Goal: Transaction & Acquisition: Purchase product/service

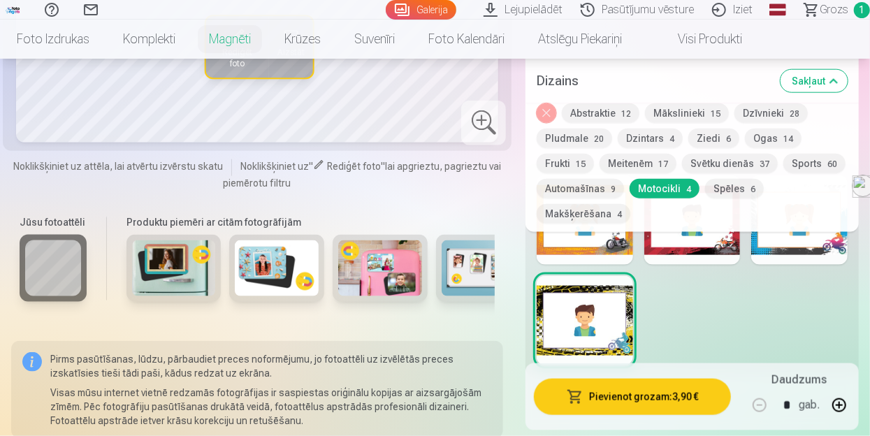
scroll to position [84, 0]
click at [716, 307] on div at bounding box center [691, 270] width 333 height 212
click at [770, 284] on div at bounding box center [691, 270] width 333 height 212
click at [549, 111] on button "Noņemiet dizainu" at bounding box center [546, 113] width 20 height 20
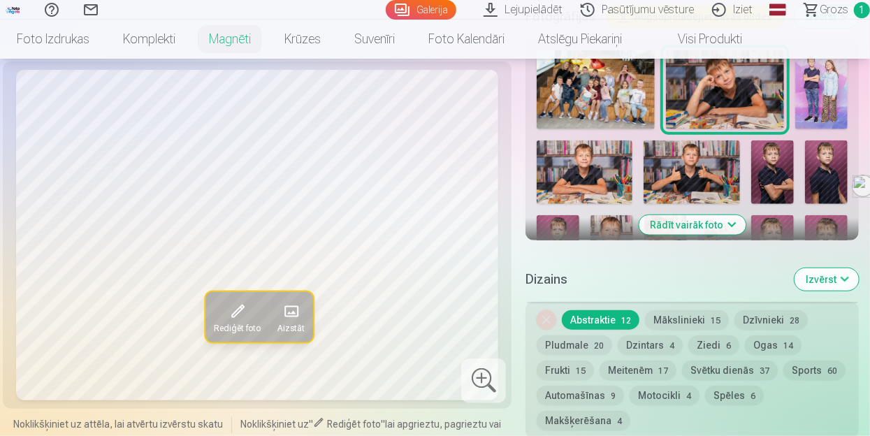
scroll to position [474, 0]
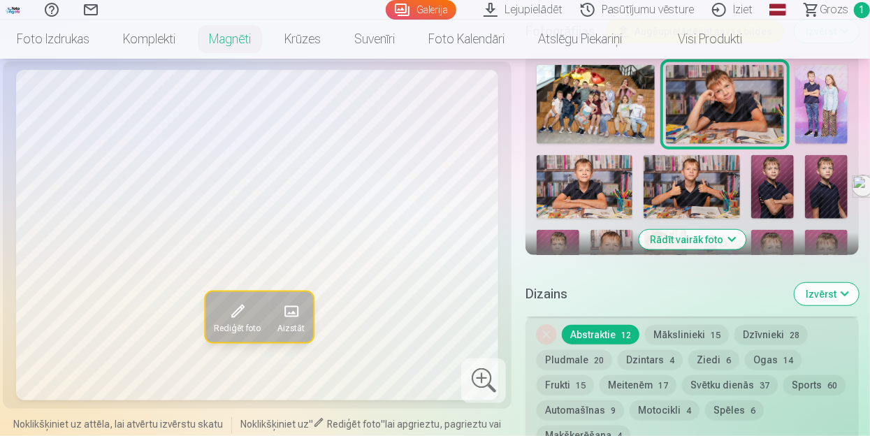
click at [717, 235] on button "Rādīt vairāk foto" at bounding box center [691, 240] width 107 height 20
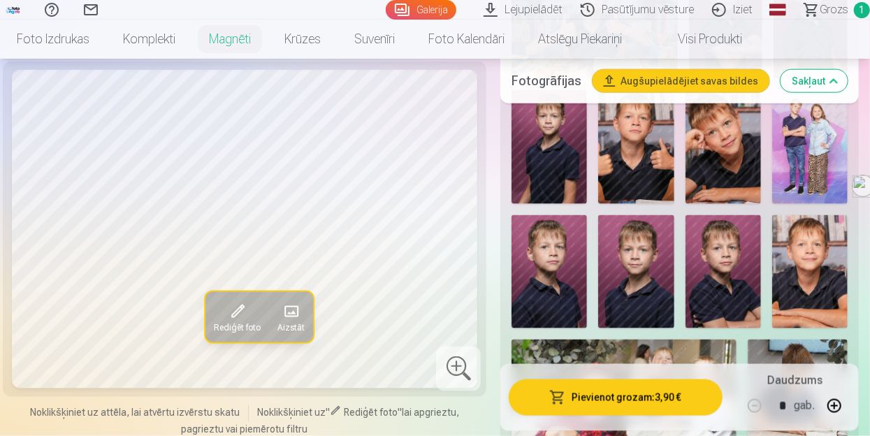
scroll to position [810, 0]
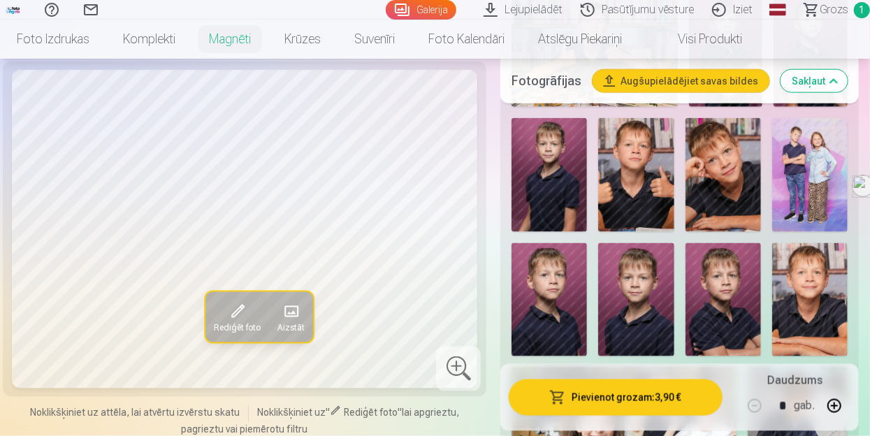
click at [732, 166] on img at bounding box center [722, 174] width 75 height 113
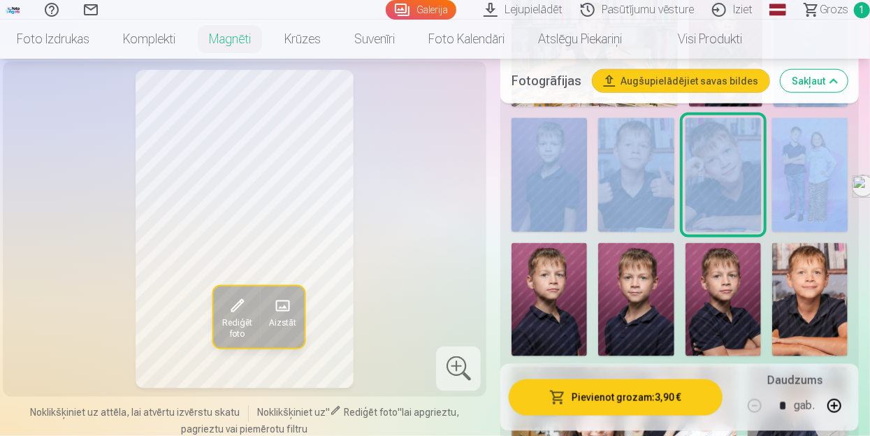
drag, startPoint x: 869, startPoint y: 71, endPoint x: 870, endPoint y: 111, distance: 40.5
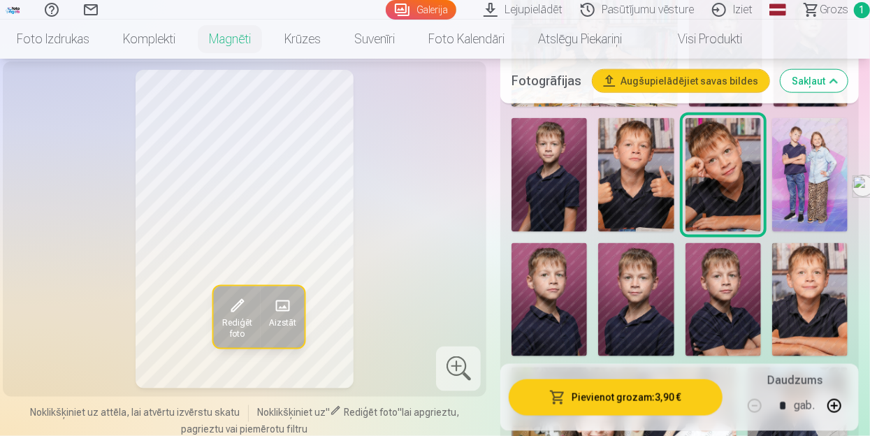
click at [419, 230] on div "Rediģēt foto Aizstāt" at bounding box center [244, 229] width 467 height 319
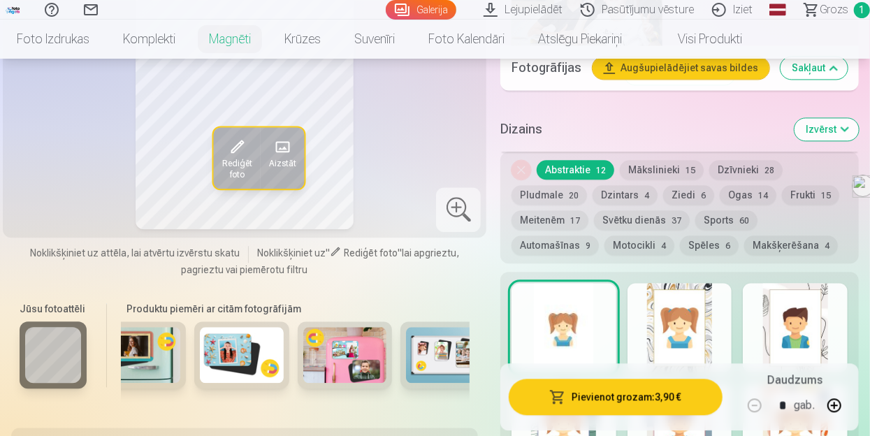
scroll to position [0, 55]
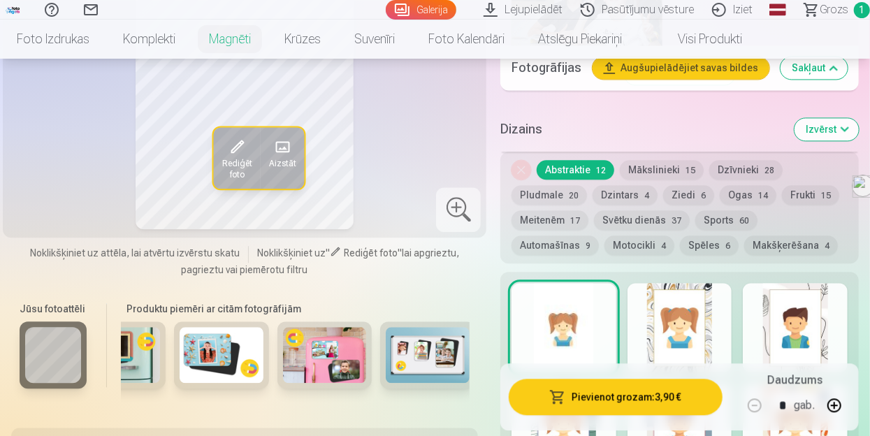
click at [639, 235] on button "Motocikli 4" at bounding box center [639, 245] width 70 height 20
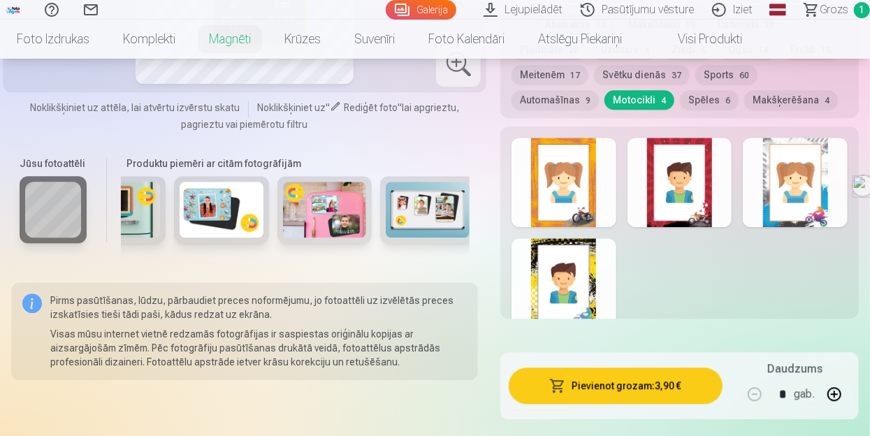
scroll to position [1623, 0]
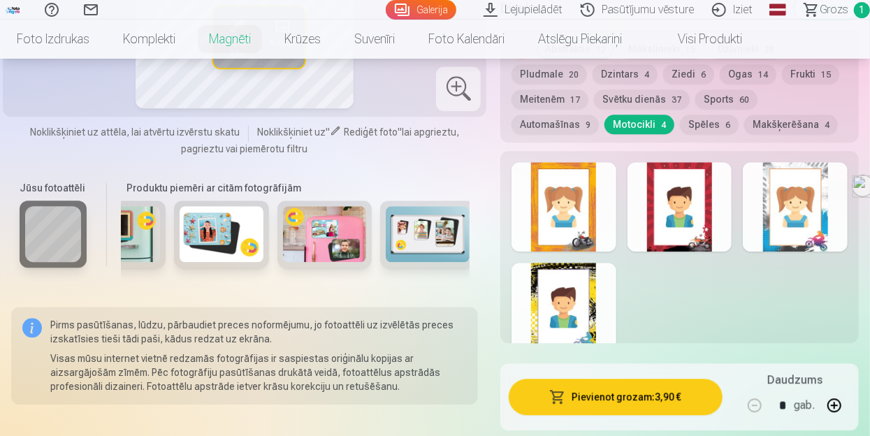
click at [569, 273] on div at bounding box center [563, 307] width 105 height 89
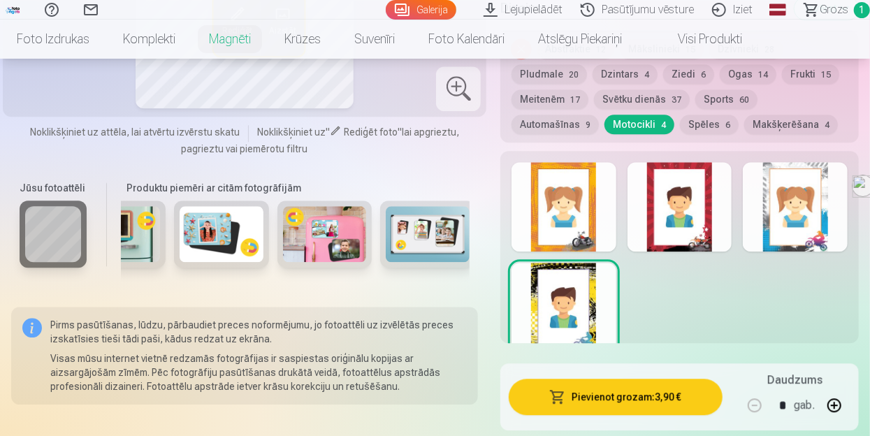
drag, startPoint x: 869, startPoint y: 114, endPoint x: 870, endPoint y: 82, distance: 31.4
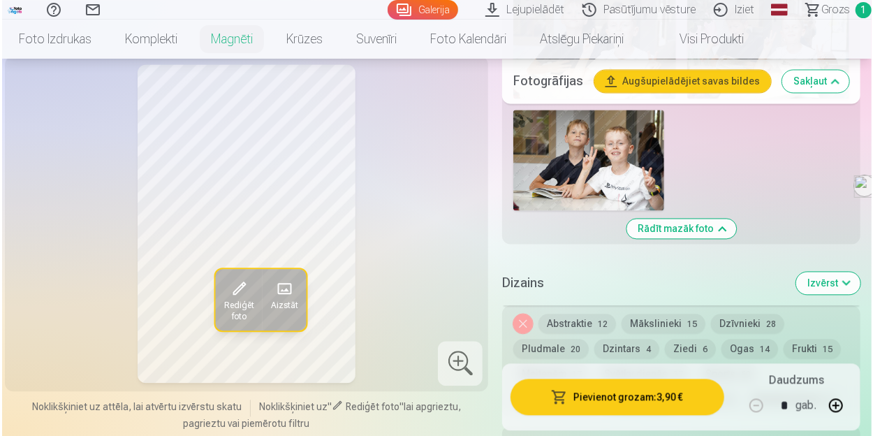
scroll to position [1357, 0]
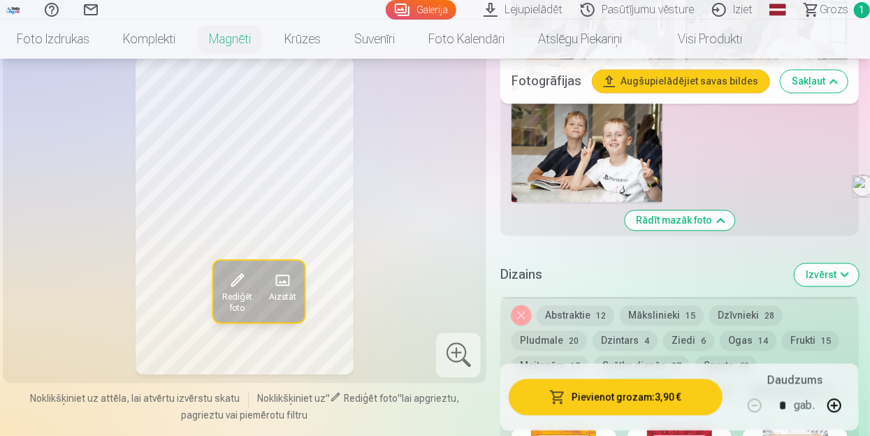
click at [591, 395] on button "Pievienot grozam : 3,90 €" at bounding box center [616, 397] width 214 height 36
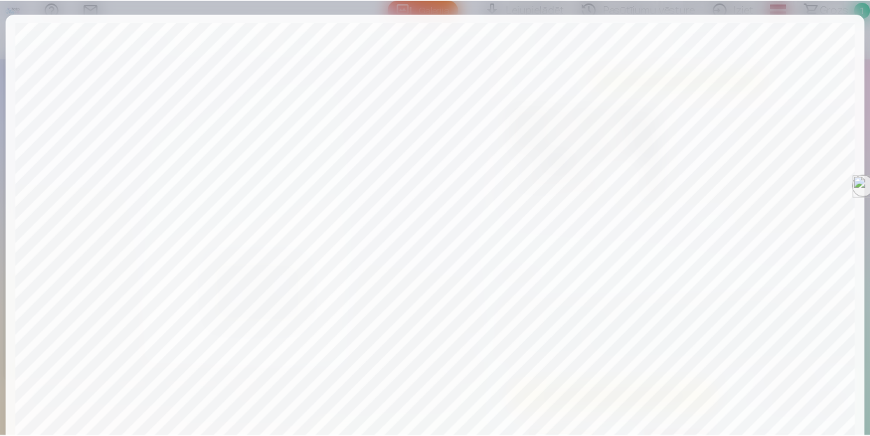
scroll to position [509, 0]
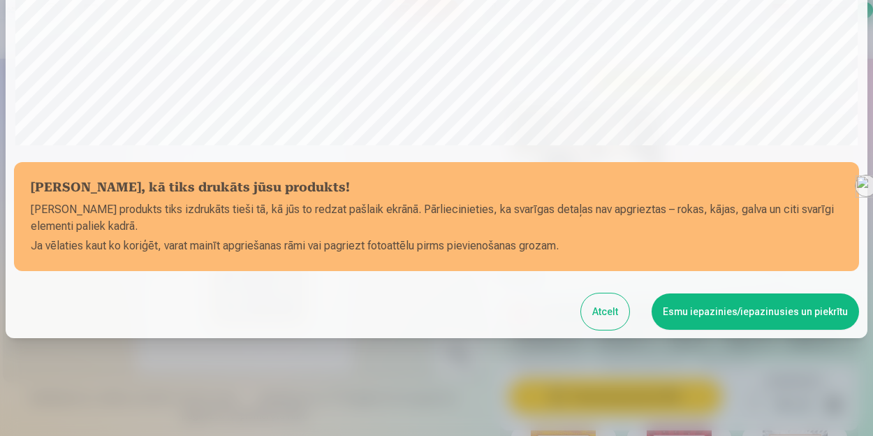
click at [714, 312] on button "Esmu iepazinies/iepazinusies un piekrītu" at bounding box center [755, 311] width 207 height 36
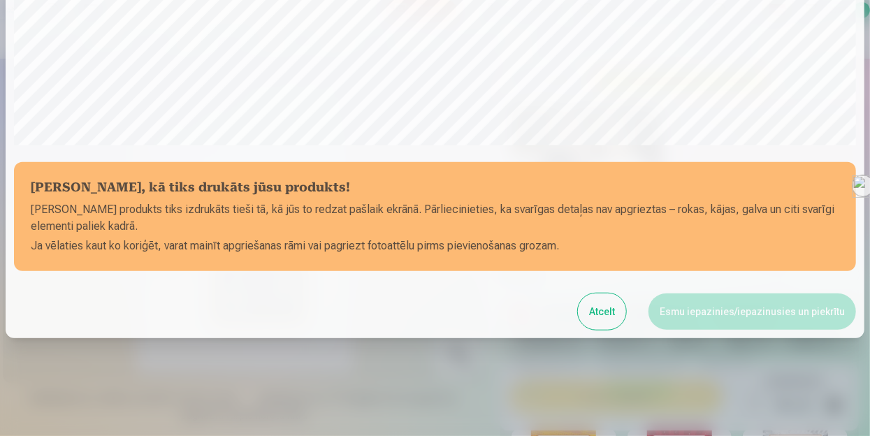
scroll to position [506, 0]
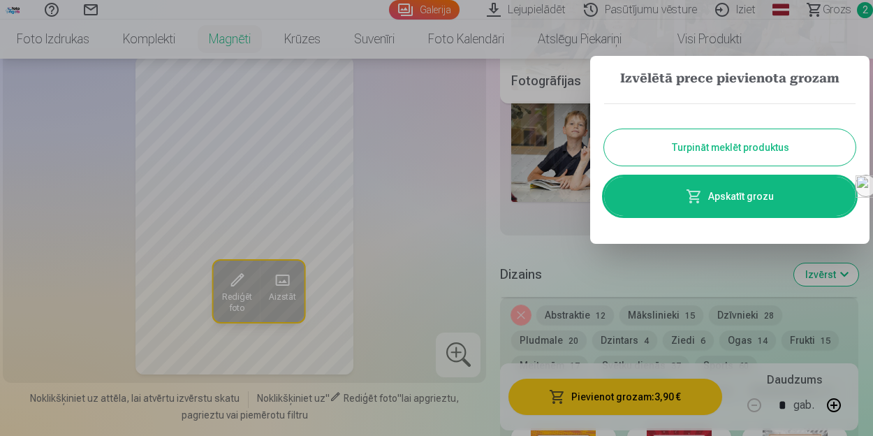
click at [652, 195] on link "Apskatīt grozu" at bounding box center [729, 196] width 251 height 39
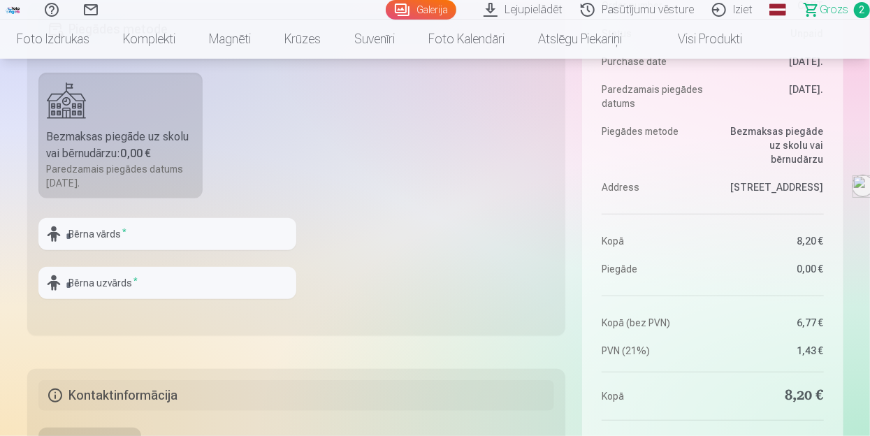
scroll to position [447, 0]
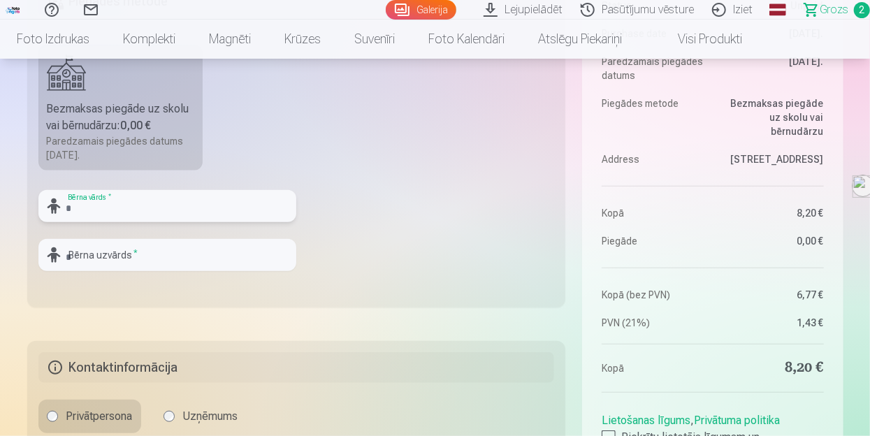
click at [243, 208] on input "text" at bounding box center [167, 206] width 258 height 32
type input "****"
type input "*********"
click at [382, 244] on fieldset "Piegādes metode Bezmaksas piegāde uz skolu vai bērnudārzu : 0,00 € Paredzamais …" at bounding box center [296, 141] width 539 height 332
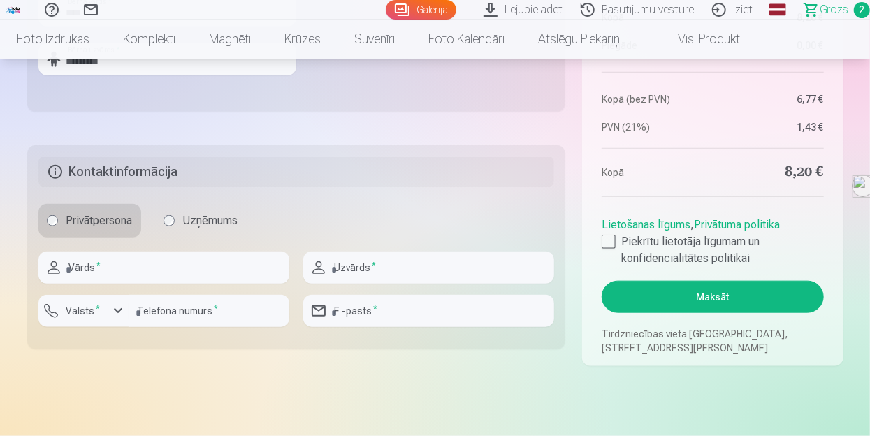
scroll to position [671, 0]
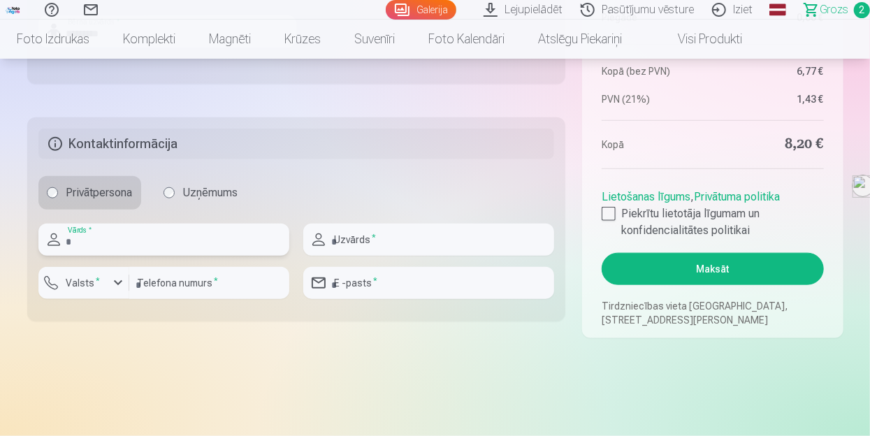
click at [246, 249] on input "text" at bounding box center [163, 240] width 251 height 32
type input "****"
type input "*******"
type input "**********"
click at [170, 286] on input "number" at bounding box center [209, 283] width 160 height 32
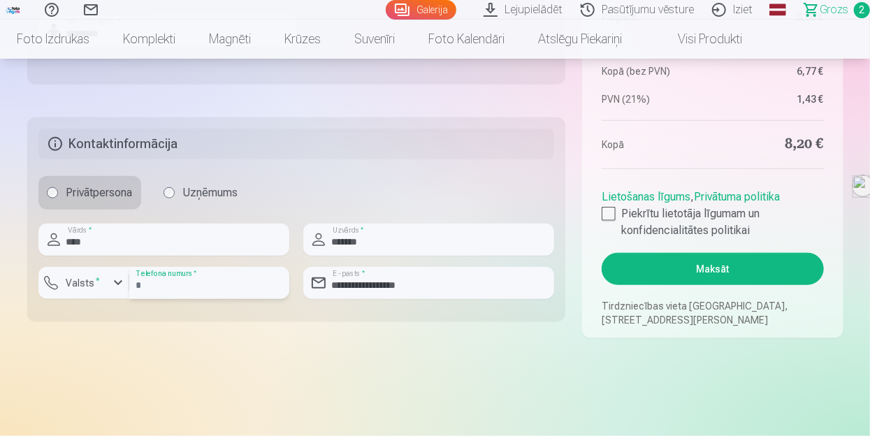
type input "********"
click at [608, 220] on div at bounding box center [608, 214] width 14 height 14
click at [701, 270] on button "Maksāt" at bounding box center [711, 269] width 221 height 32
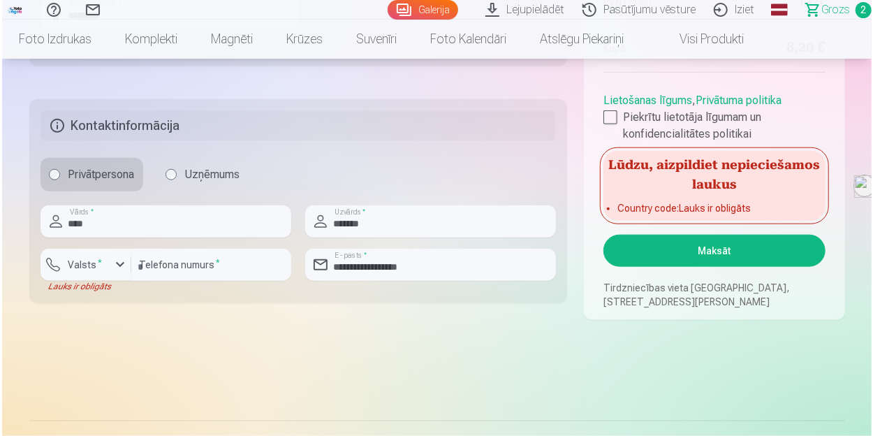
scroll to position [749, 0]
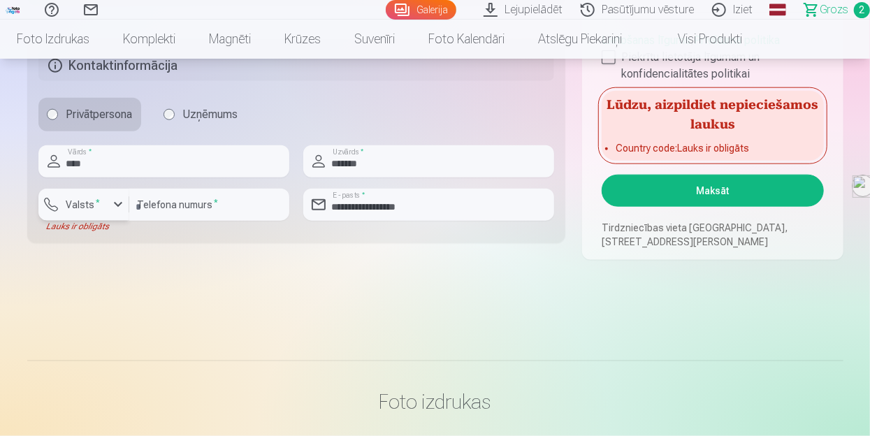
click at [116, 200] on div "button" at bounding box center [118, 204] width 17 height 17
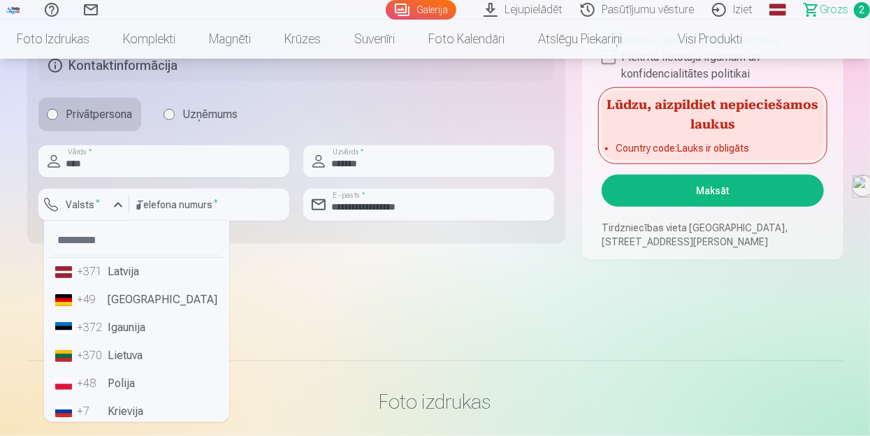
click at [110, 273] on li "+371 Latvija" at bounding box center [137, 272] width 174 height 28
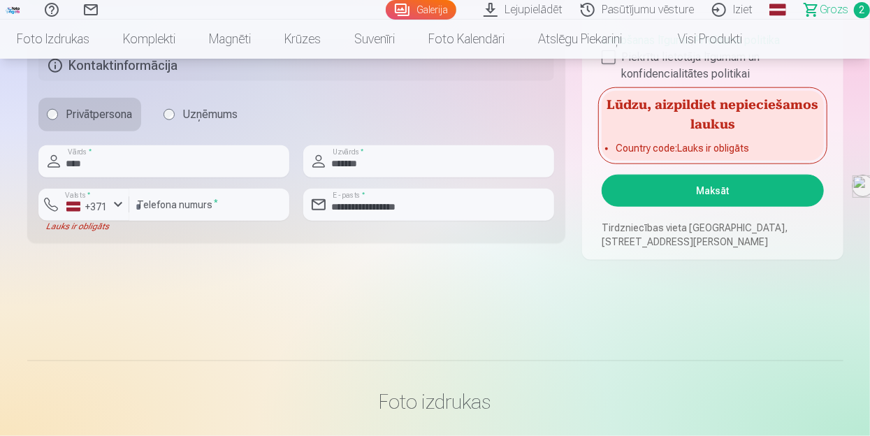
click at [697, 189] on button "Maksāt" at bounding box center [711, 191] width 221 height 32
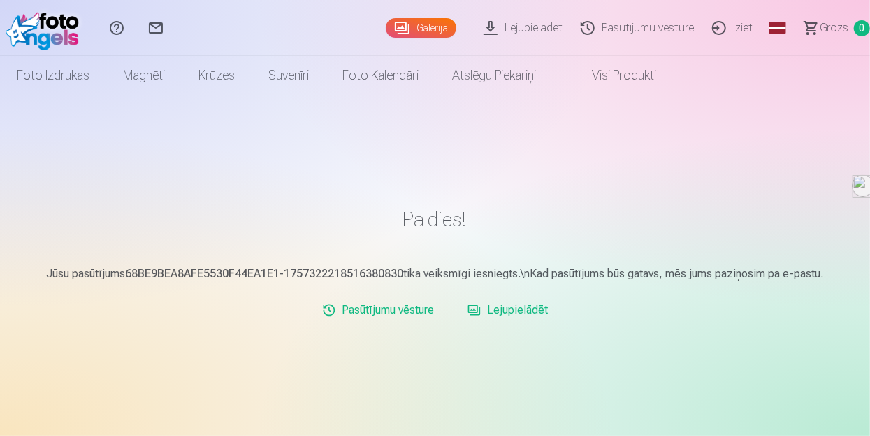
click at [731, 31] on link "Iziet" at bounding box center [734, 28] width 59 height 56
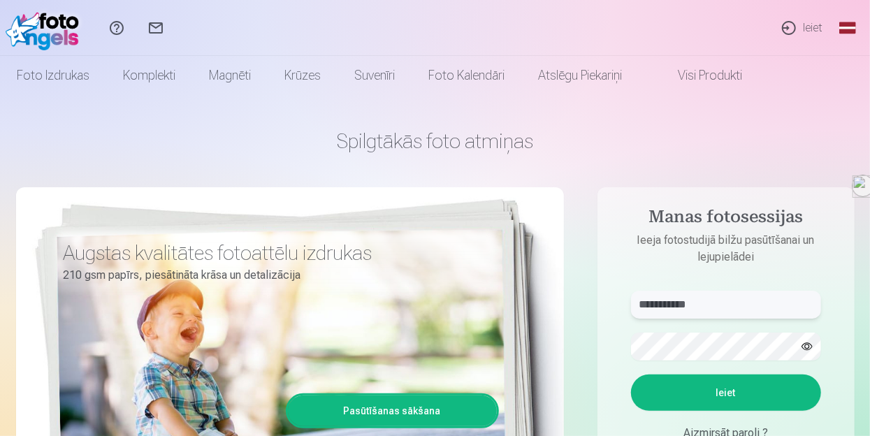
click at [714, 309] on input "**********" at bounding box center [726, 305] width 190 height 28
click at [709, 397] on button "Ieiet" at bounding box center [726, 392] width 190 height 36
click at [714, 299] on input "**********" at bounding box center [726, 305] width 190 height 28
type input "*"
type input "**********"
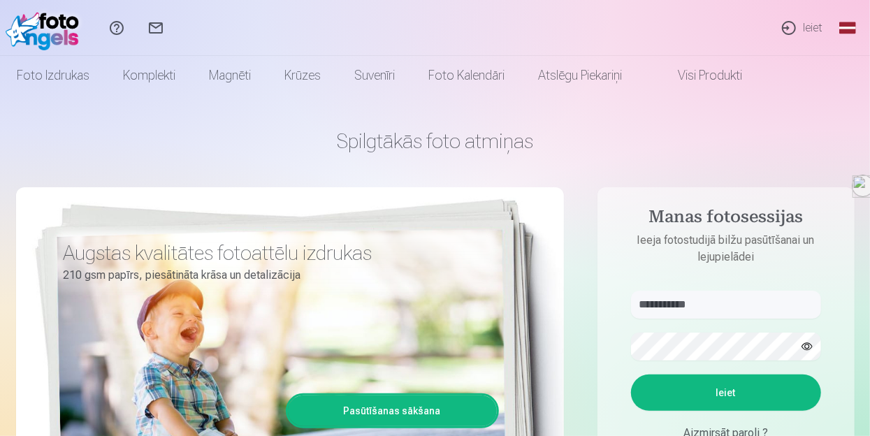
click at [719, 396] on button "Ieiet" at bounding box center [726, 392] width 190 height 36
